Goal: Information Seeking & Learning: Learn about a topic

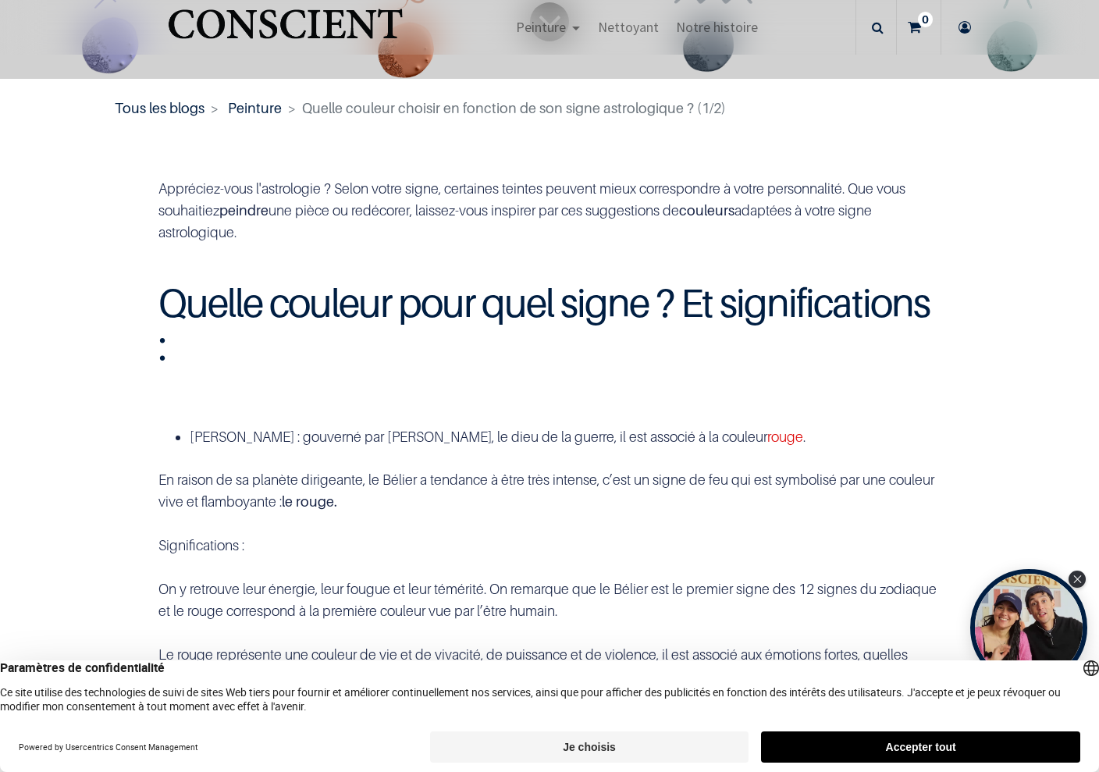
scroll to position [375, 0]
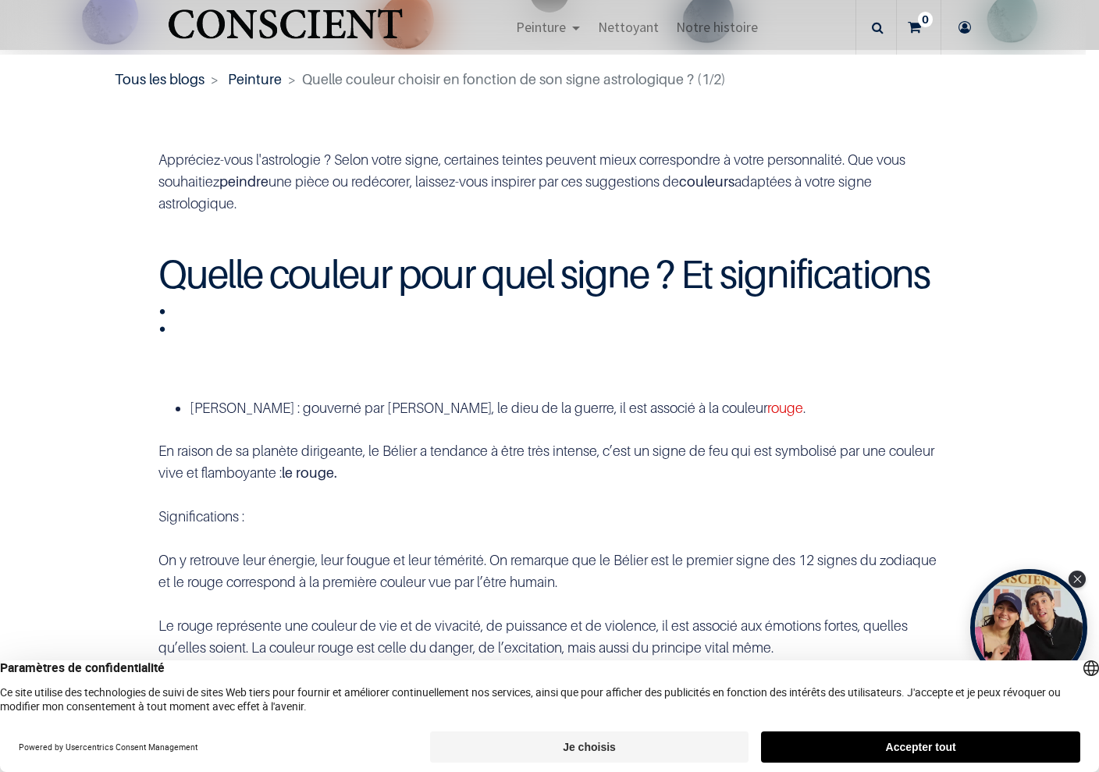
click at [648, 752] on button "Je choisis" at bounding box center [589, 746] width 319 height 31
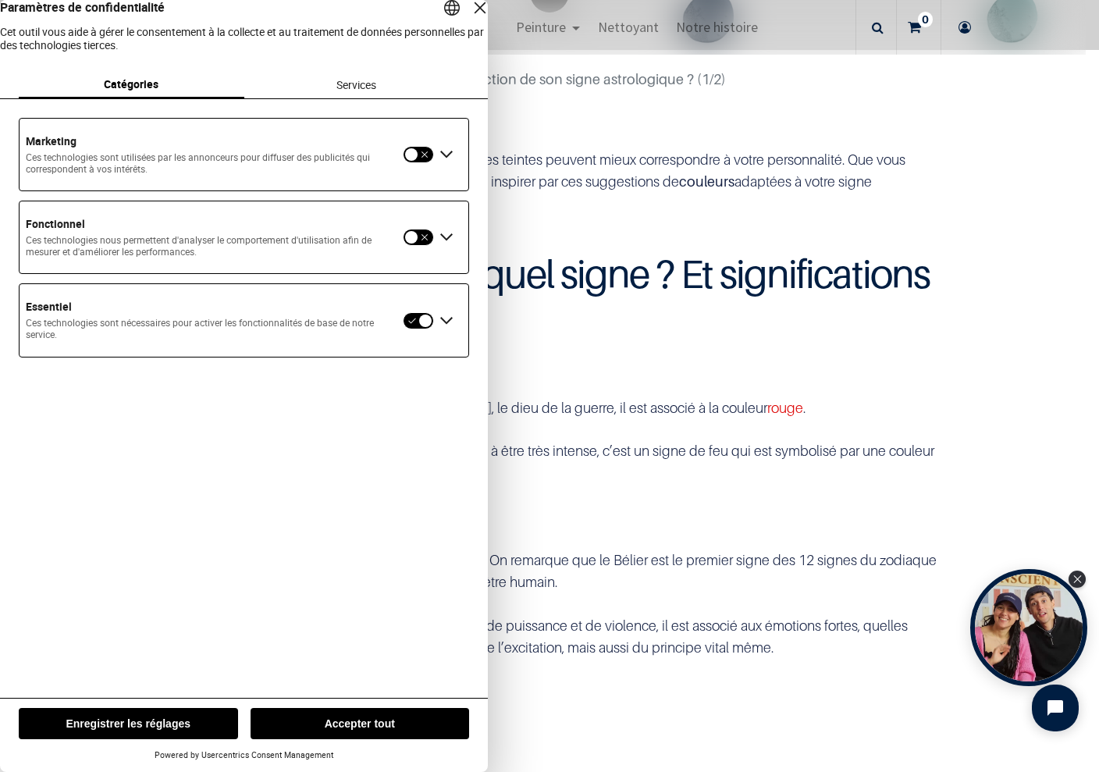
click at [416, 163] on button "button" at bounding box center [418, 154] width 31 height 17
click at [412, 246] on button "button" at bounding box center [418, 237] width 31 height 17
click at [137, 722] on button "Enregistrer les réglages" at bounding box center [128, 723] width 219 height 31
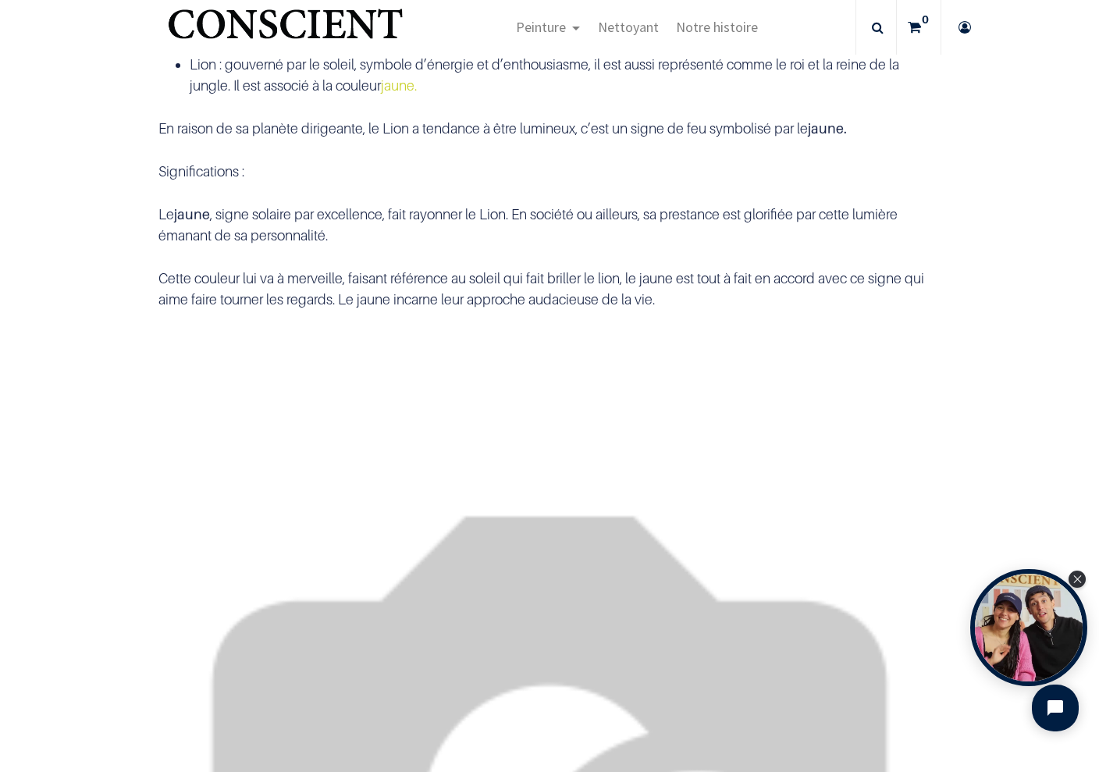
scroll to position [5554, 0]
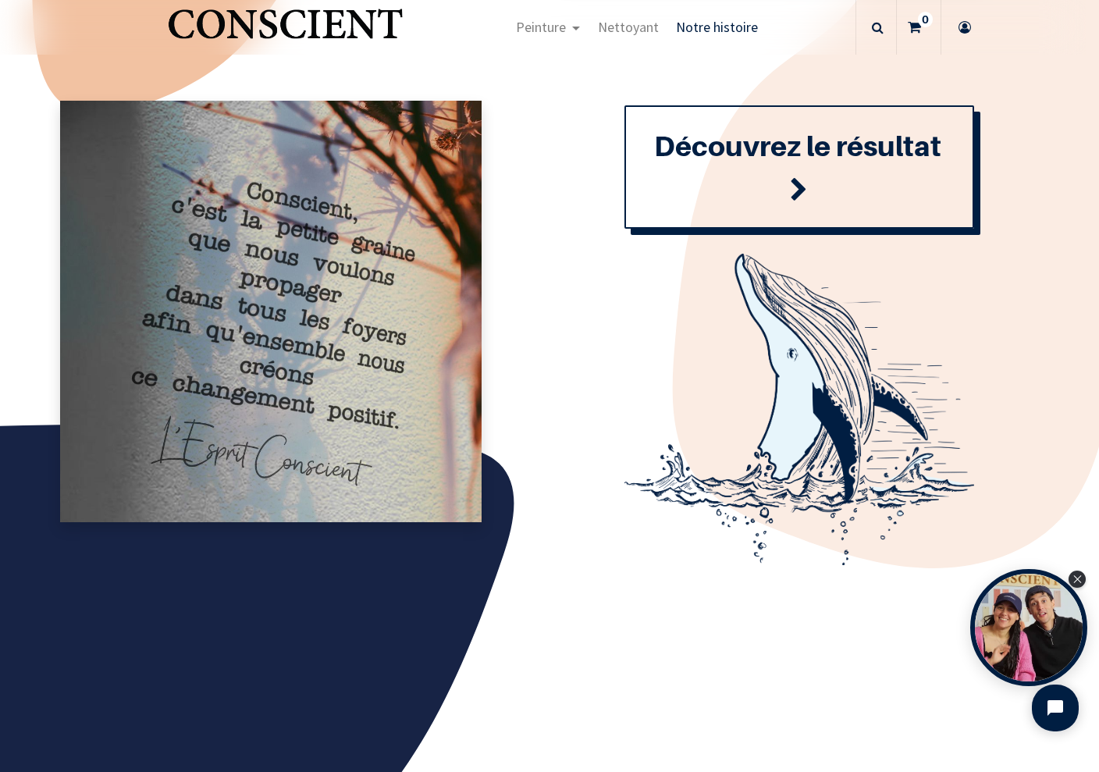
scroll to position [1779, 0]
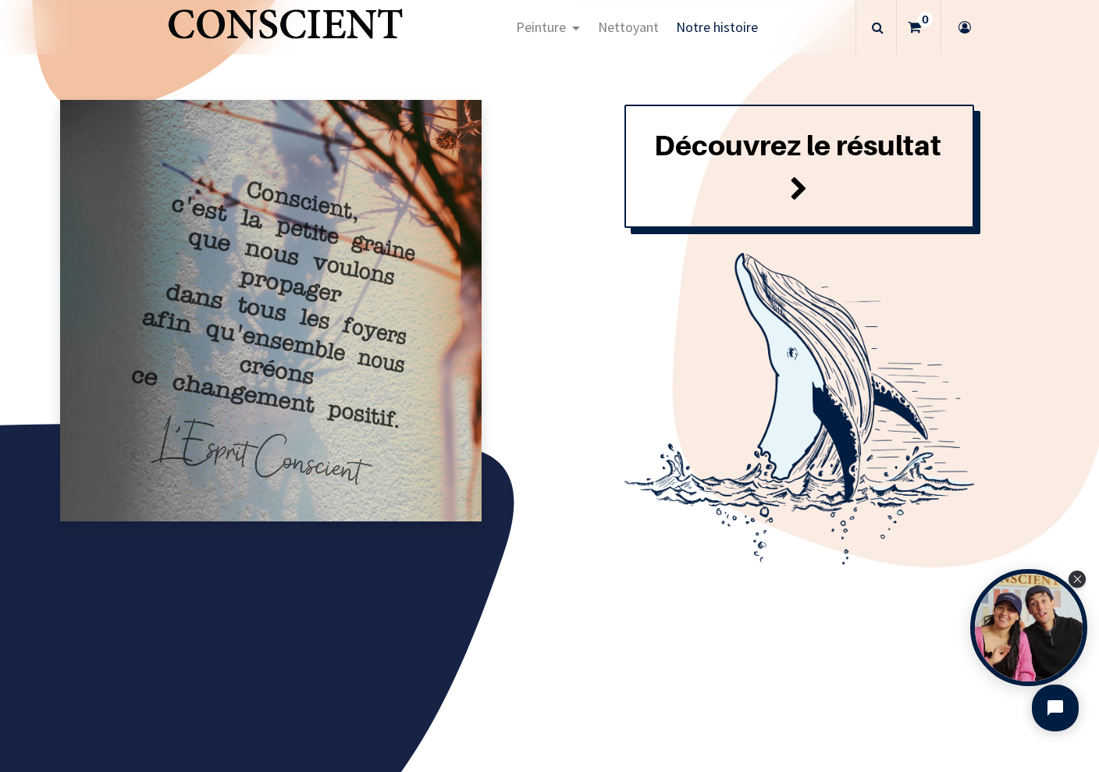
click at [782, 181] on link "Découvrez le résultat" at bounding box center [799, 166] width 350 height 123
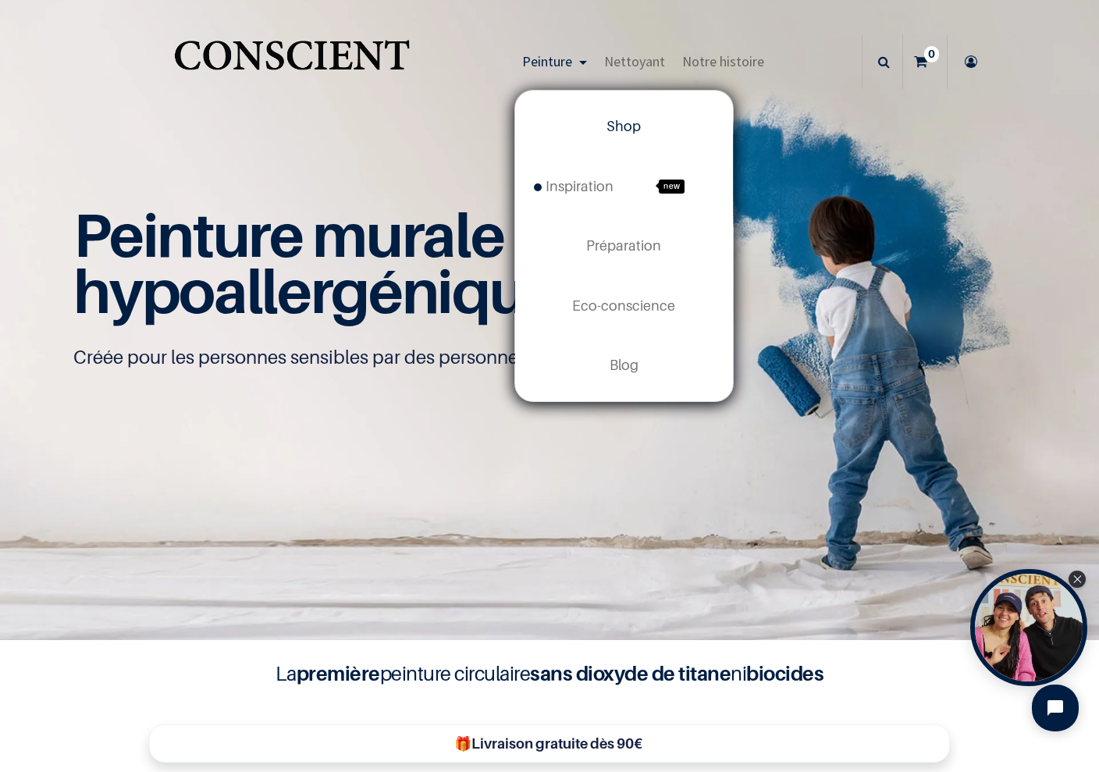
click at [545, 60] on span "Peinture" at bounding box center [547, 61] width 50 height 18
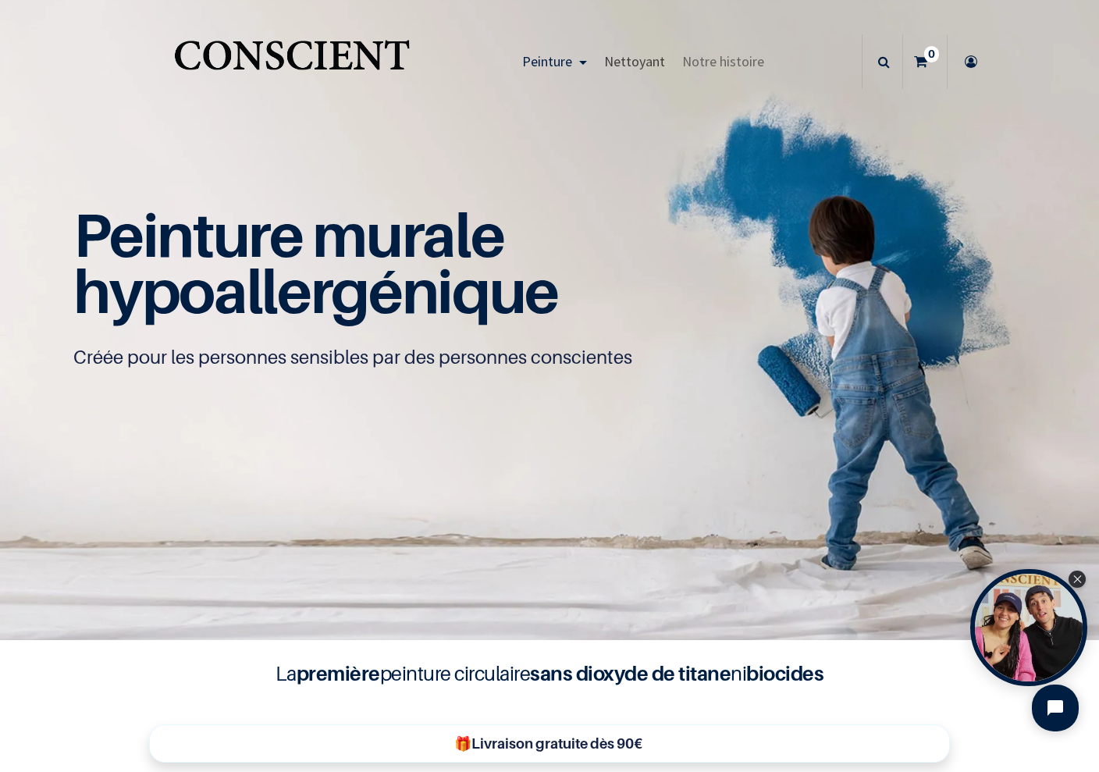
click at [612, 62] on span "Nettoyant" at bounding box center [634, 61] width 61 height 18
click at [878, 66] on icon at bounding box center [884, 61] width 12 height 55
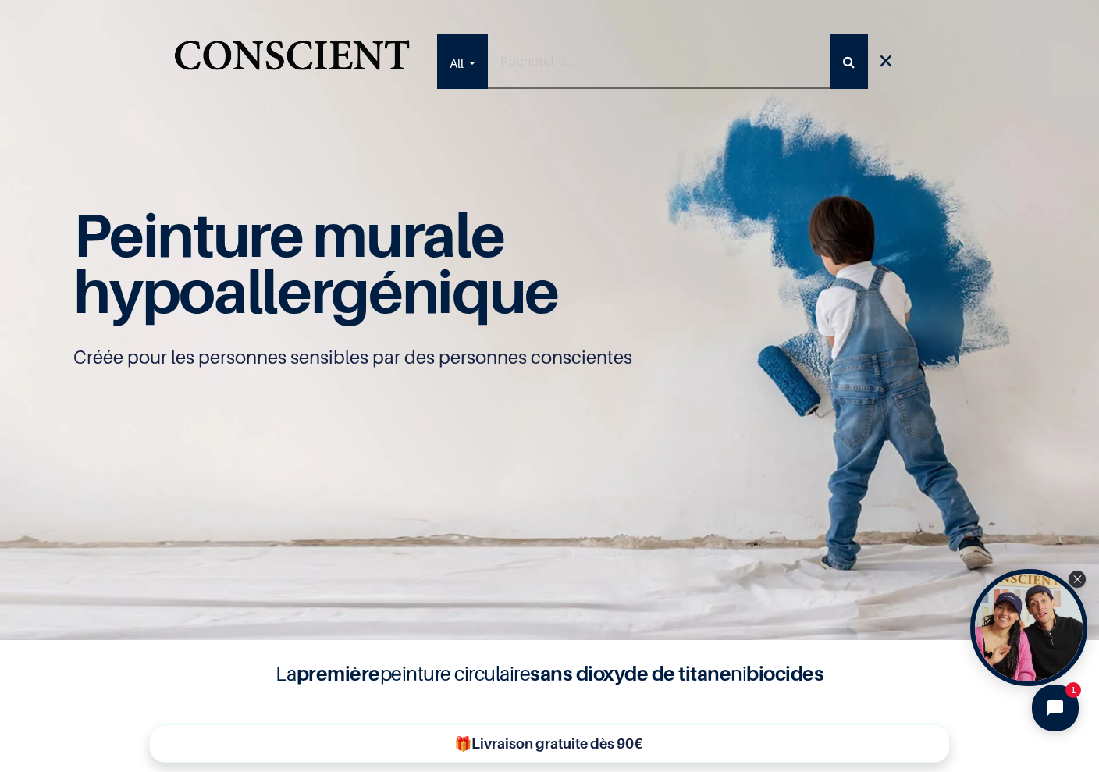
click at [622, 61] on input "search" at bounding box center [659, 61] width 343 height 55
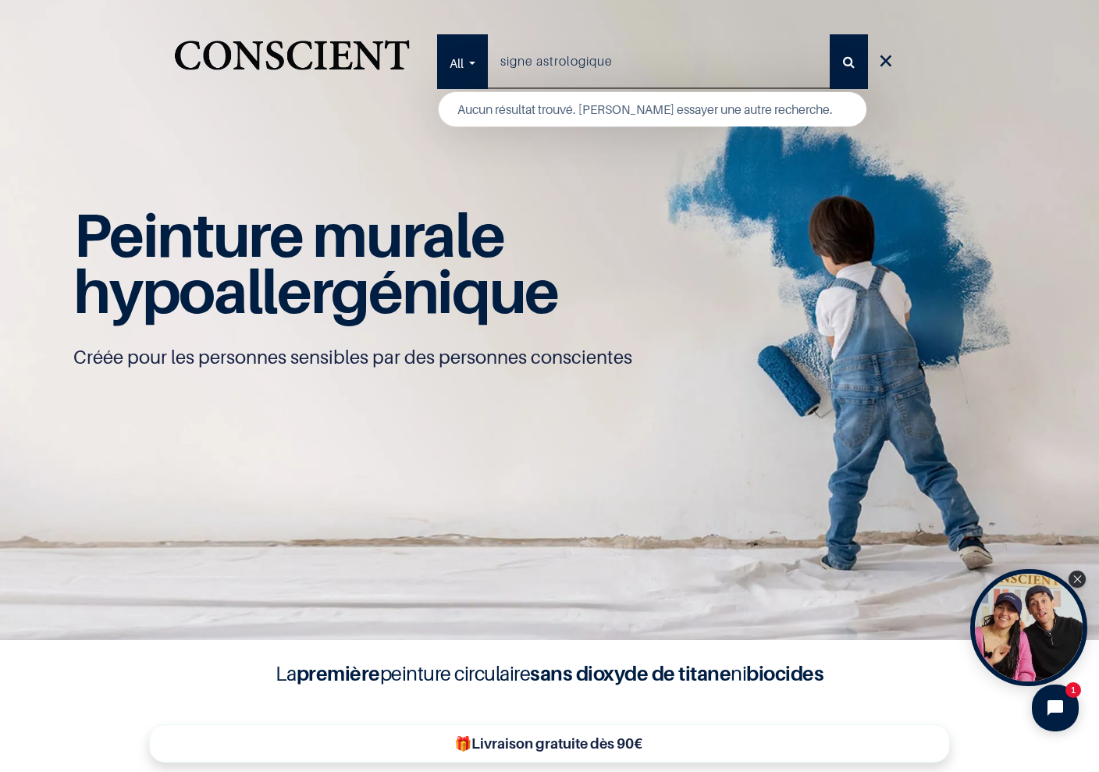
type input "signe astrologique"
click at [830, 34] on button "Rechercher" at bounding box center [849, 61] width 38 height 55
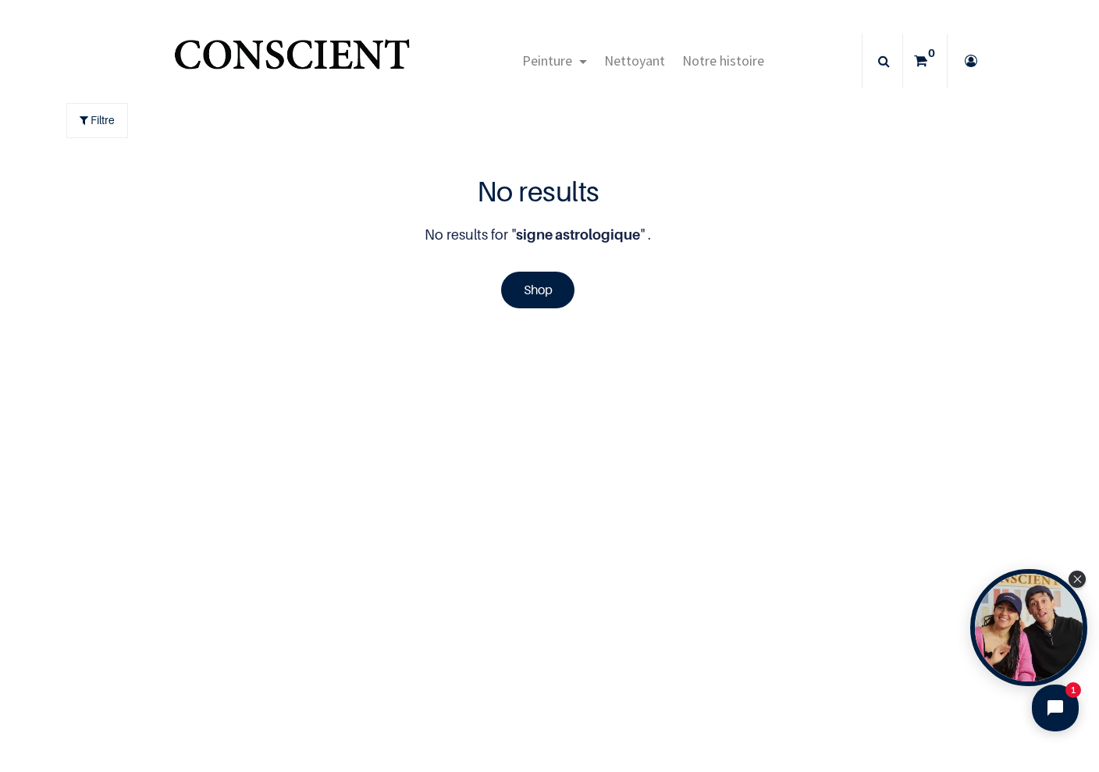
click at [870, 62] on link at bounding box center [882, 61] width 34 height 16
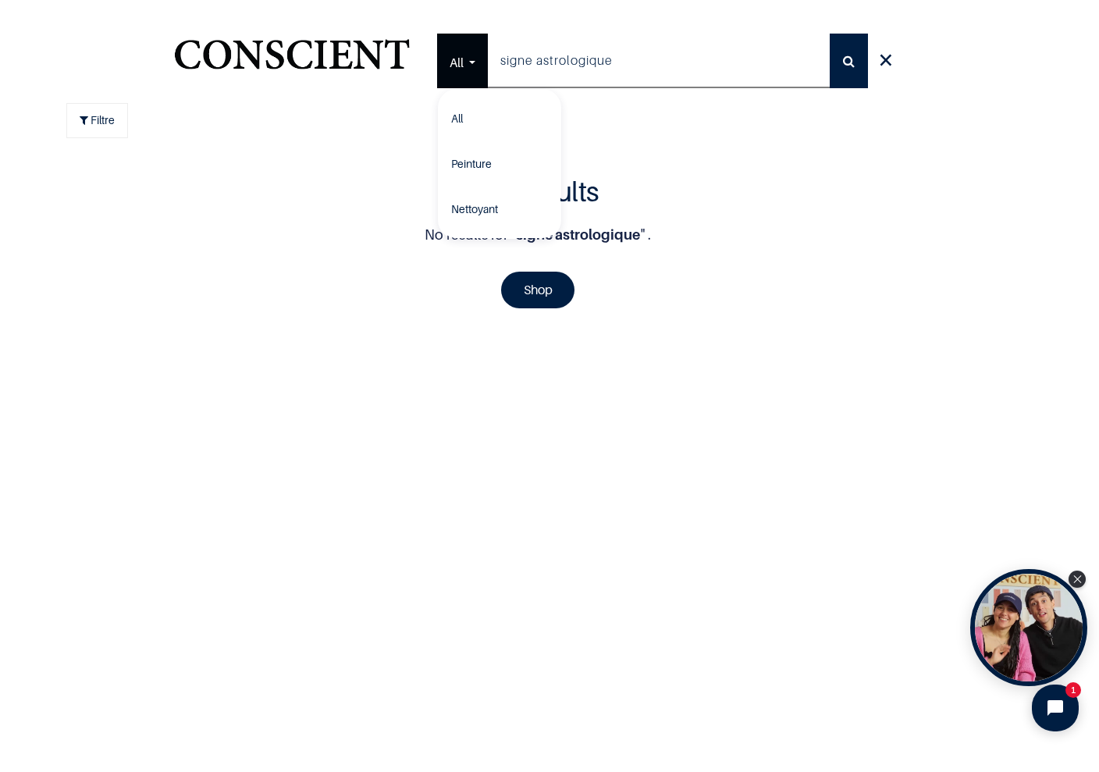
click at [451, 117] on link "All" at bounding box center [500, 118] width 122 height 45
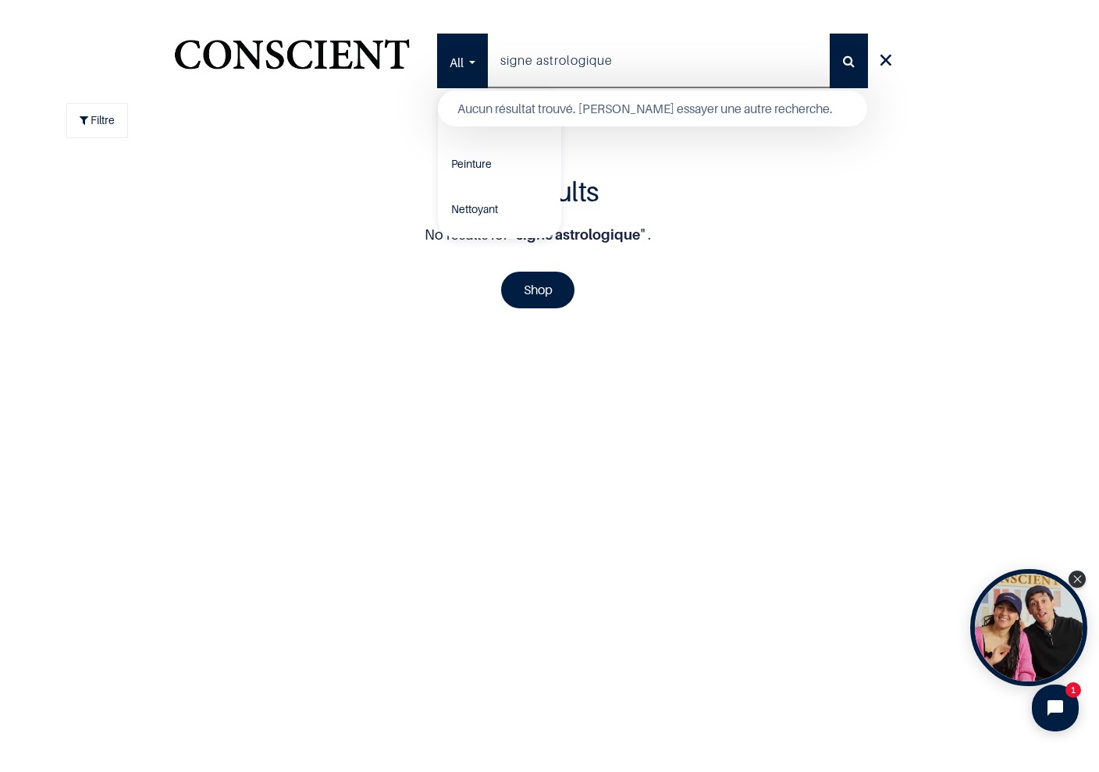
click at [521, 52] on input "signe astrologique" at bounding box center [659, 61] width 343 height 55
click at [90, 122] on div "Filtre" at bounding box center [97, 120] width 35 height 17
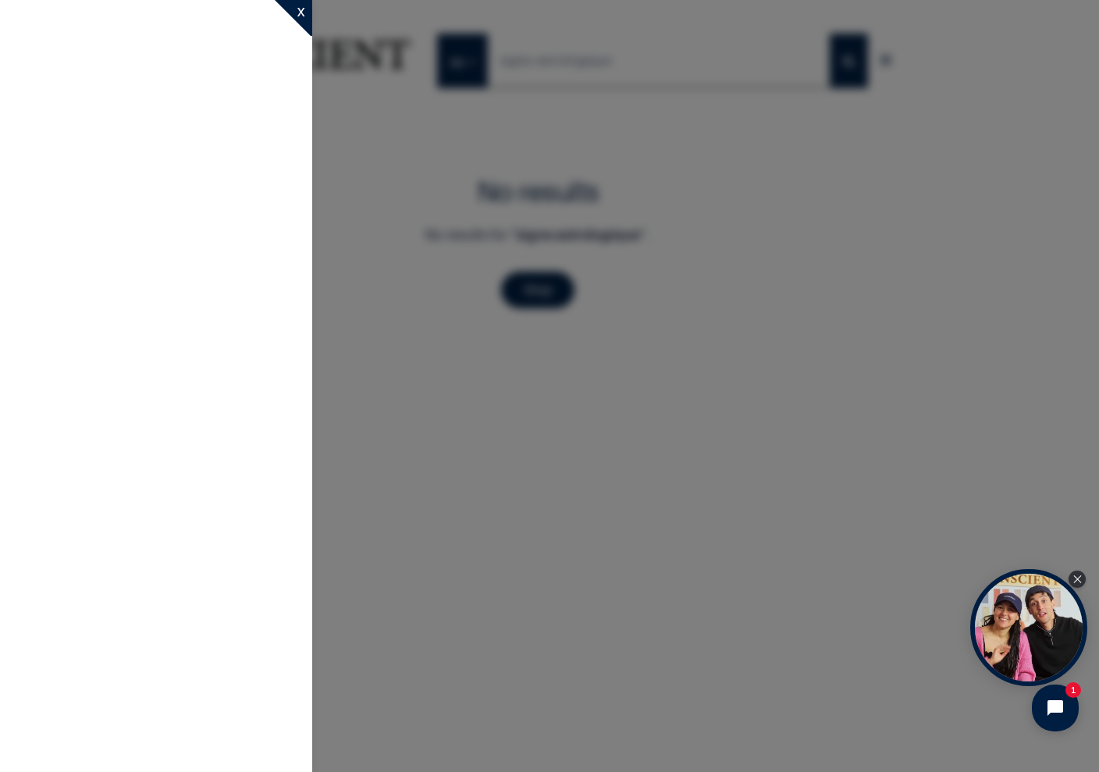
scroll to position [1, 0]
click at [595, 156] on div "Filtre All All Peinture Nettoyant signe astrologique Supprimer les Filtres Coul…" at bounding box center [549, 221] width 989 height 259
click at [787, 123] on div "Filtre All All Peinture Nettoyant signe astrologique Supprimer les Filtres Coul…" at bounding box center [548, 121] width 965 height 58
click at [718, 261] on div "x Retirer tous les Filtres Filtres Rapides No results No results for " signe as…" at bounding box center [537, 237] width 965 height 140
click at [1066, 707] on icon "Open chat widget" at bounding box center [1064, 708] width 24 height 24
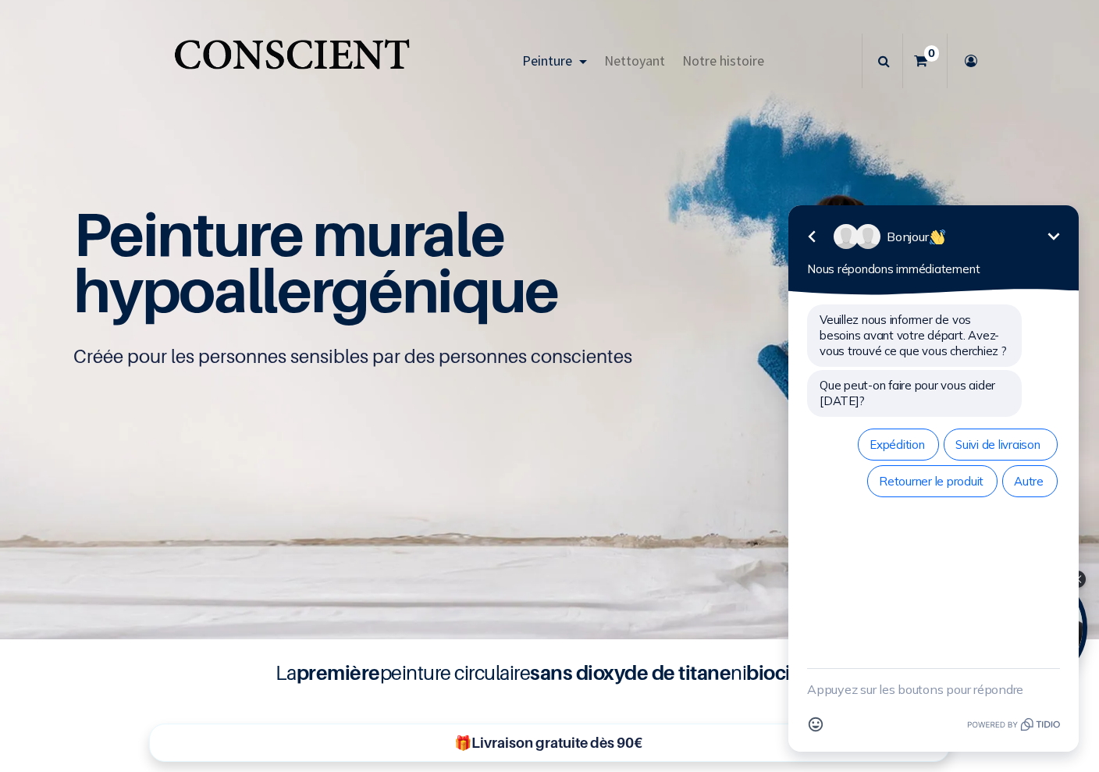
click at [689, 186] on div "Peinture murale hypoallergénique Créée pour les personnes sensibles par des per…" at bounding box center [549, 319] width 989 height 320
